Goal: Information Seeking & Learning: Learn about a topic

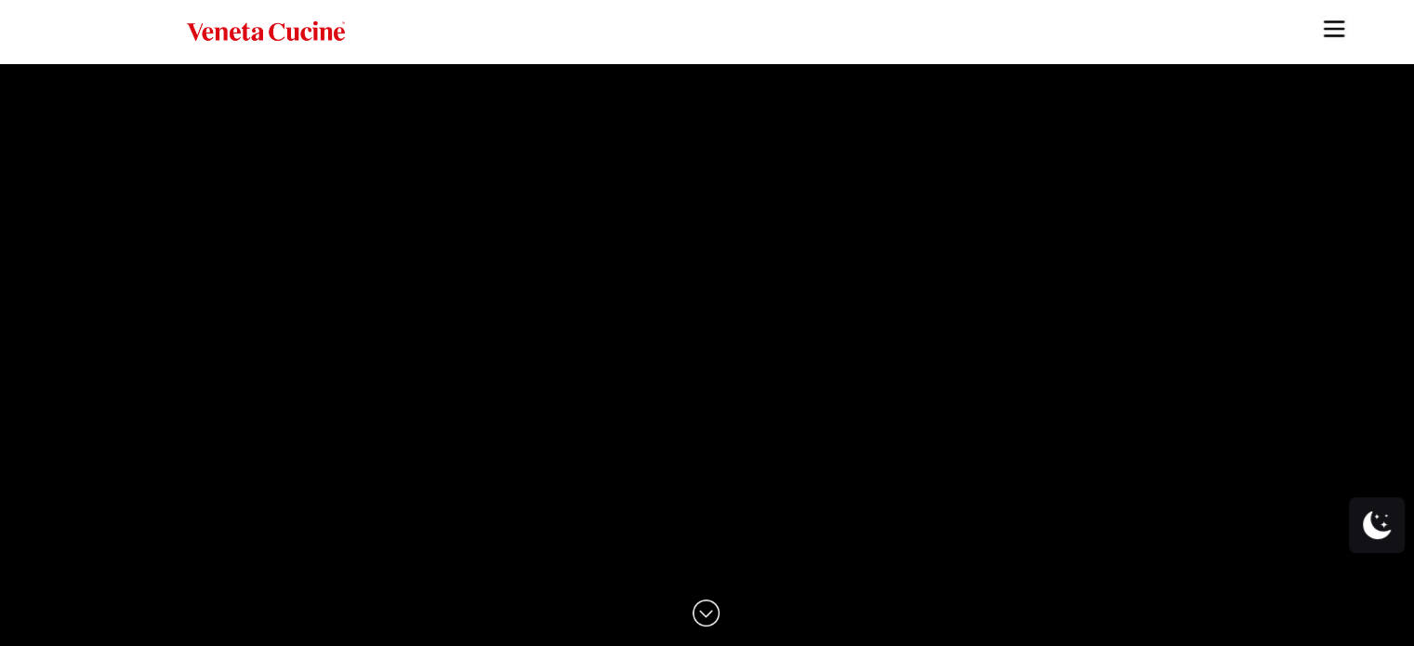
click at [1335, 19] on img "Site" at bounding box center [1334, 29] width 28 height 28
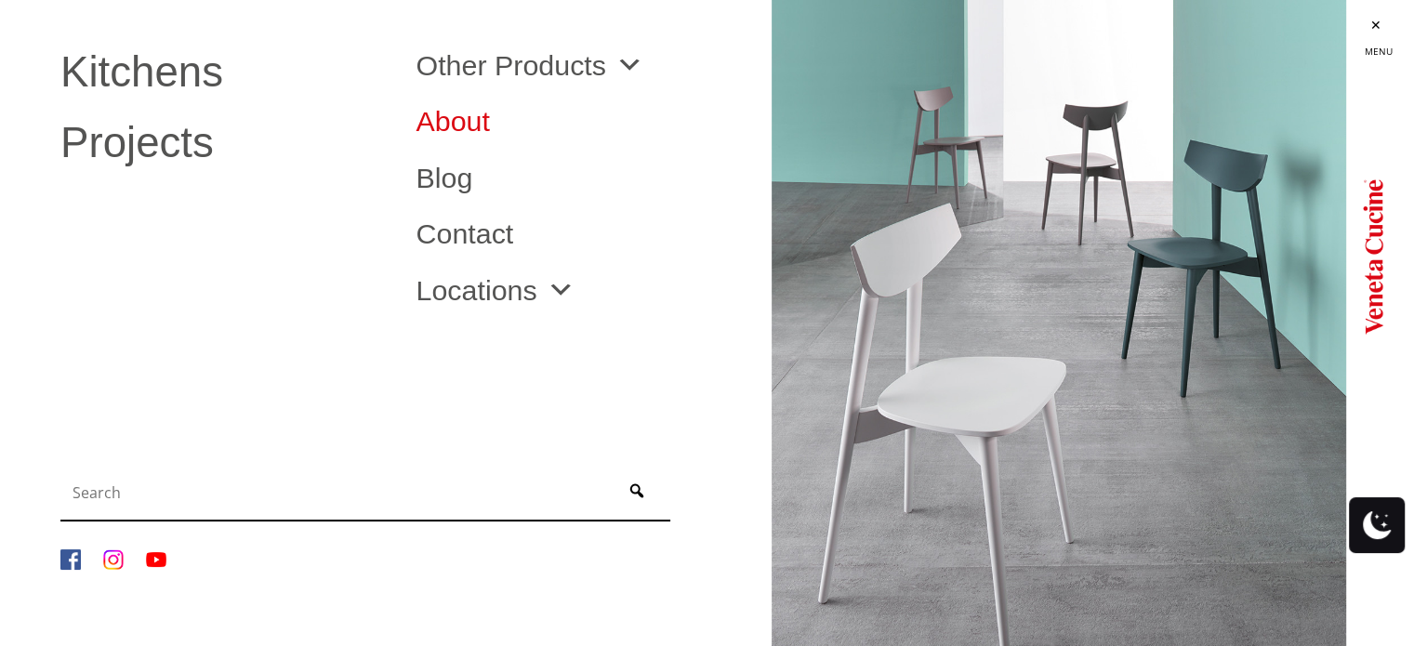
click at [444, 130] on link "About" at bounding box center [578, 121] width 327 height 28
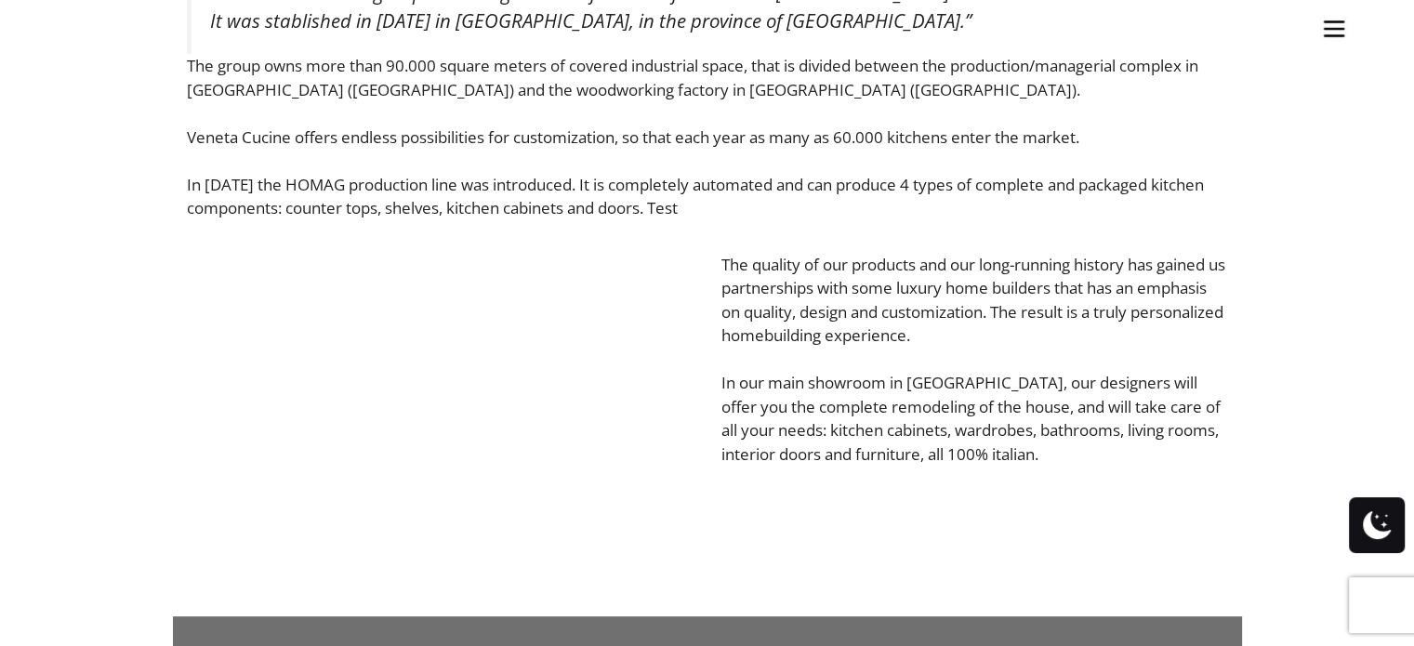
scroll to position [775, 0]
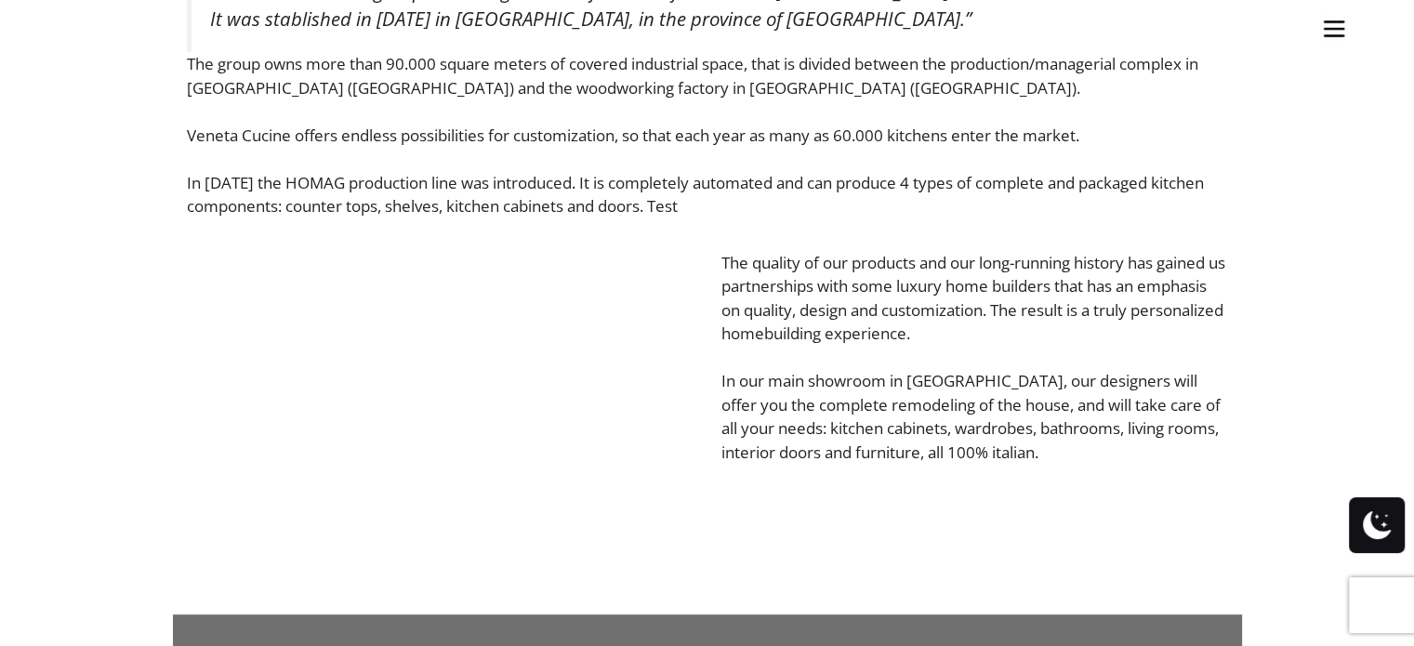
click at [1010, 171] on p "In [DATE] the HOMAG production line was introduced. It is completely automated …" at bounding box center [707, 194] width 1041 height 47
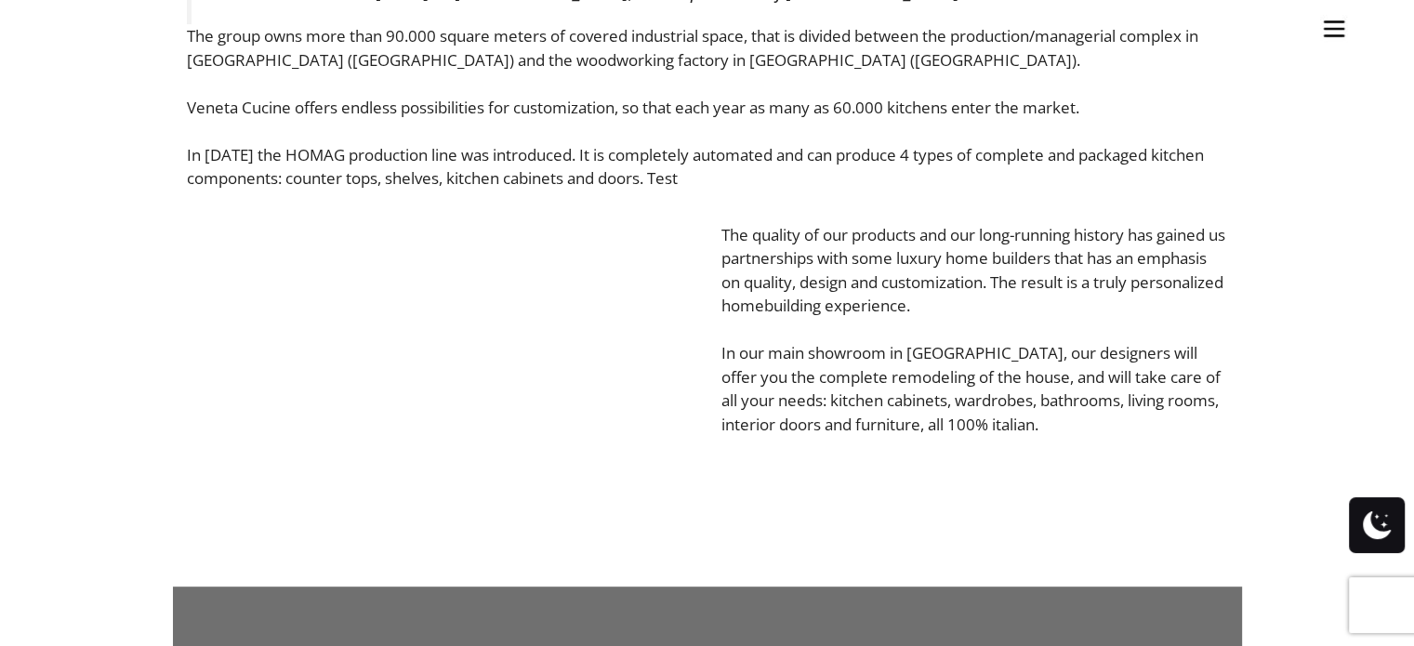
scroll to position [805, 0]
